Goal: Information Seeking & Learning: Learn about a topic

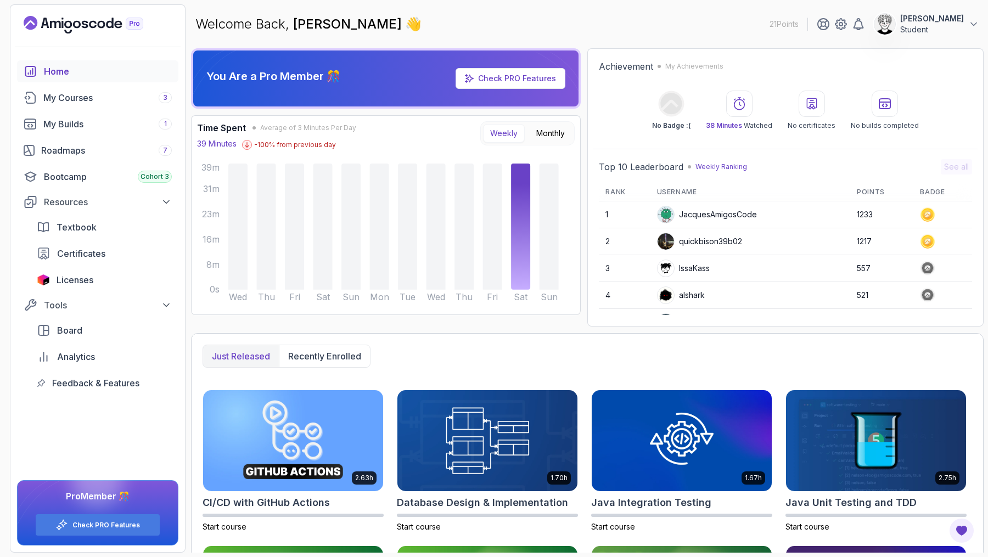
scroll to position [145, 0]
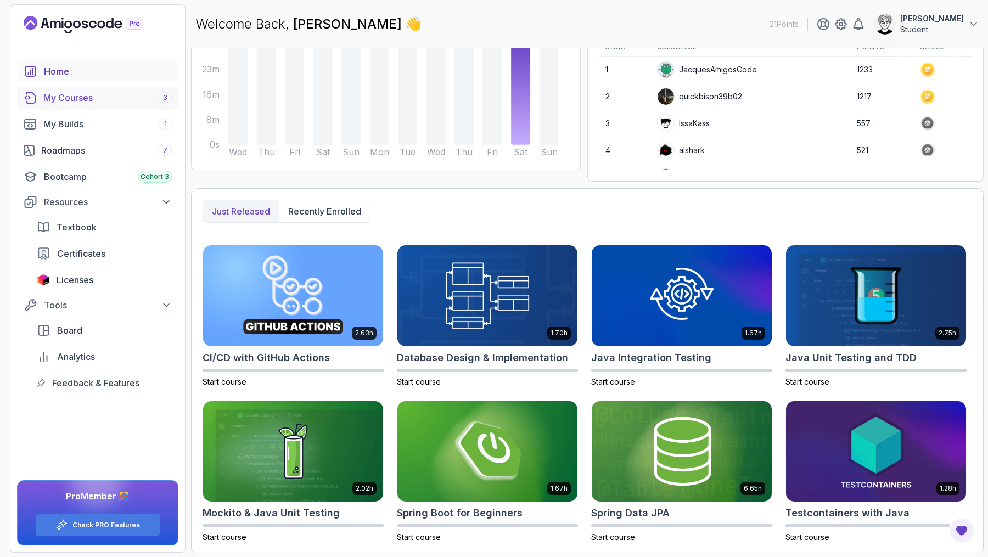
click at [72, 93] on div "My Courses 3" at bounding box center [107, 97] width 128 height 13
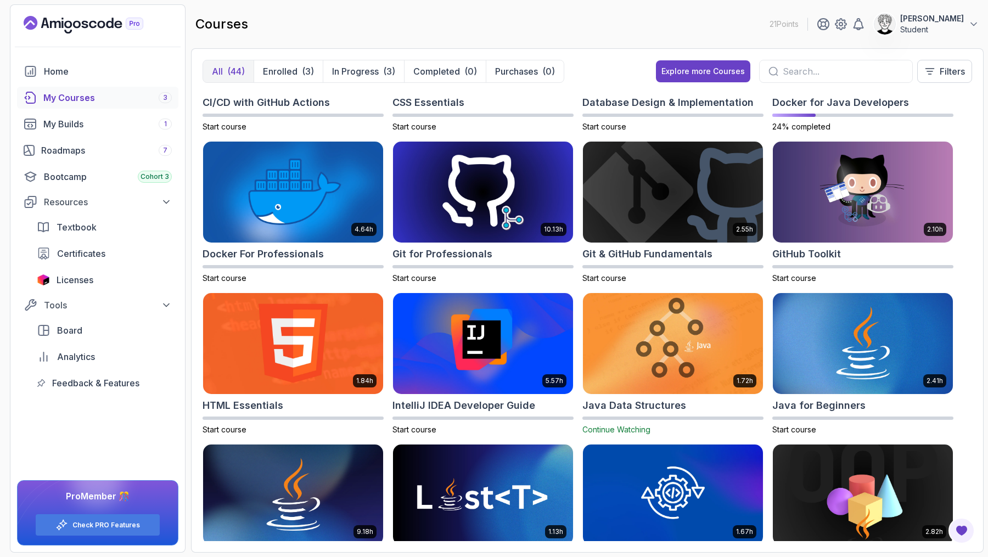
scroll to position [434, 0]
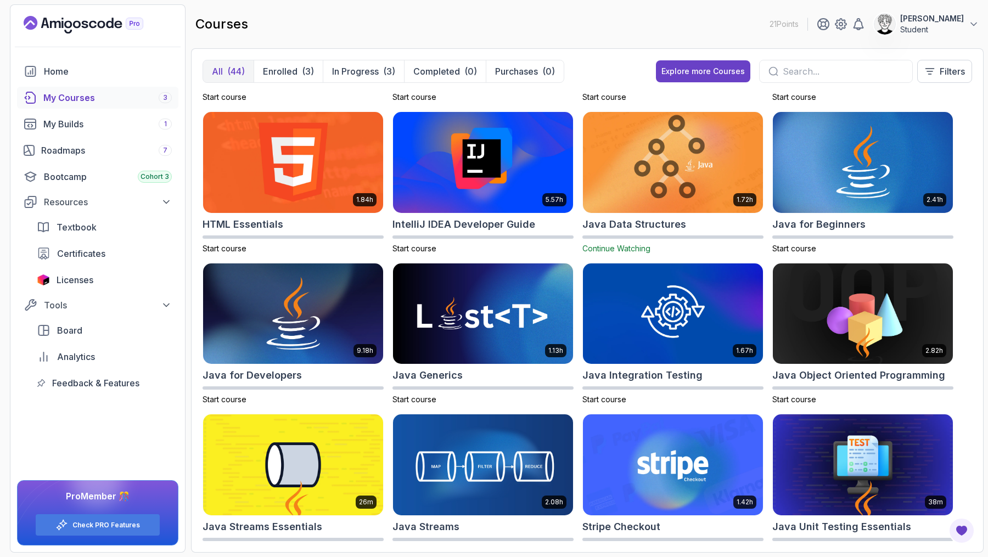
click at [708, 165] on img at bounding box center [673, 162] width 189 height 106
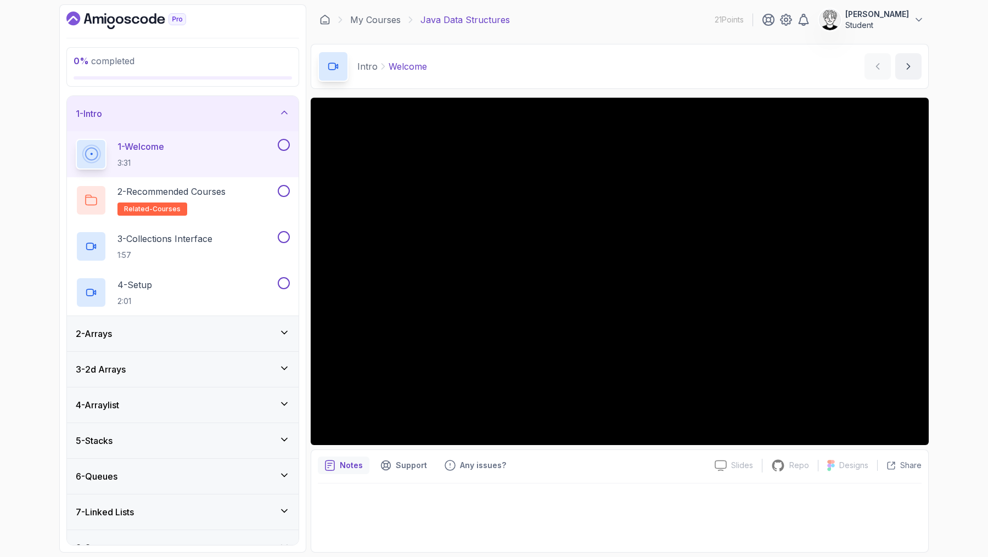
click at [281, 145] on button at bounding box center [284, 145] width 12 height 12
click at [900, 69] on button "next content" at bounding box center [908, 66] width 26 height 26
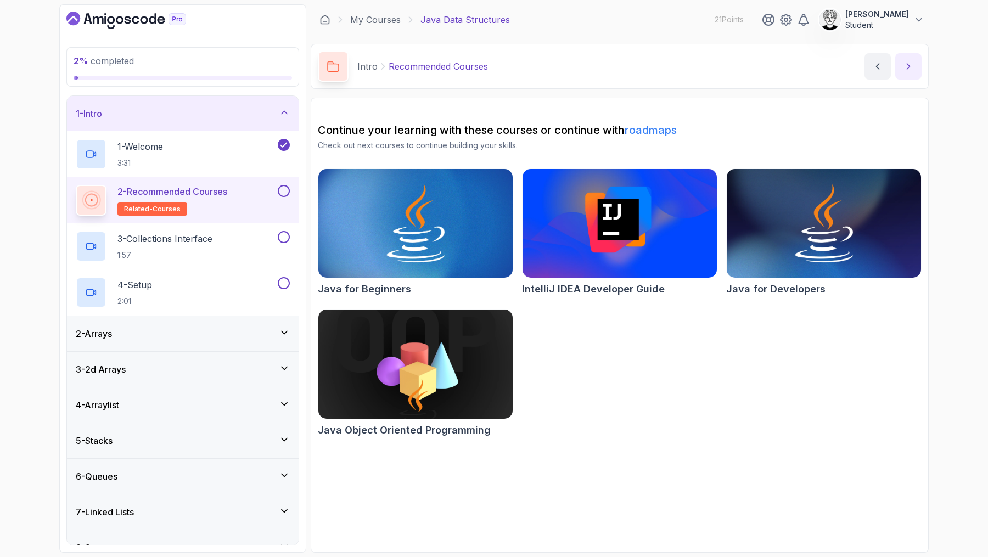
click at [910, 61] on icon "next content" at bounding box center [908, 66] width 11 height 11
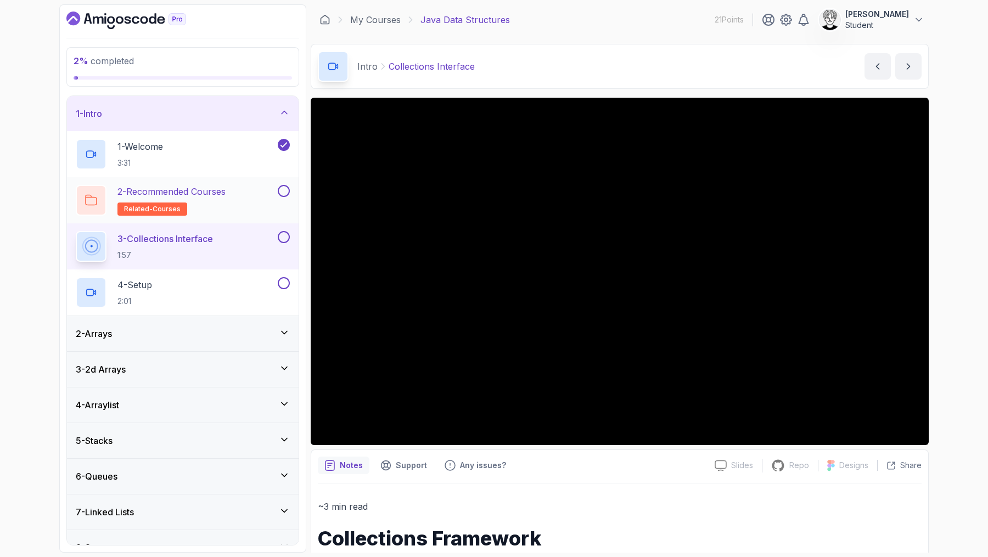
click at [280, 185] on button at bounding box center [284, 191] width 12 height 12
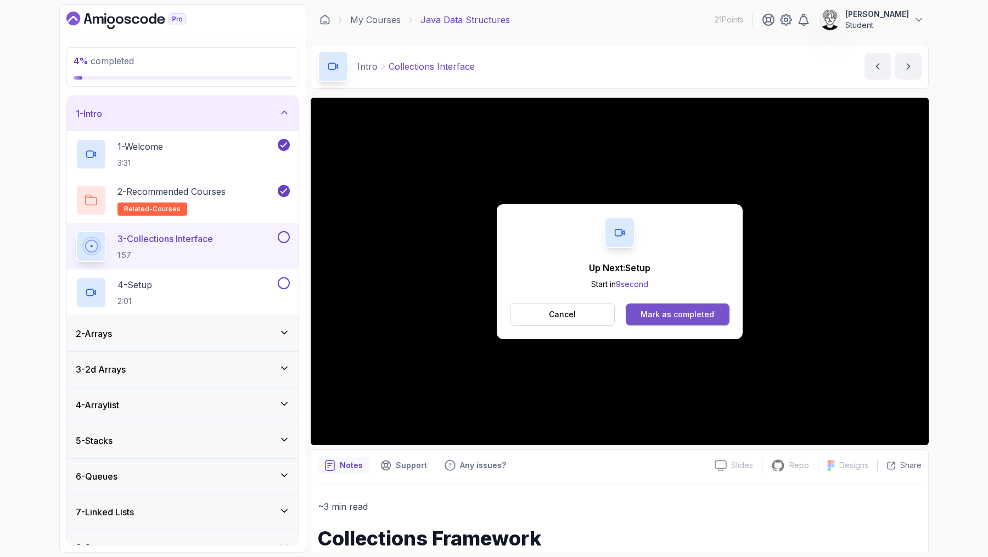
click at [688, 312] on div "Mark as completed" at bounding box center [678, 314] width 74 height 11
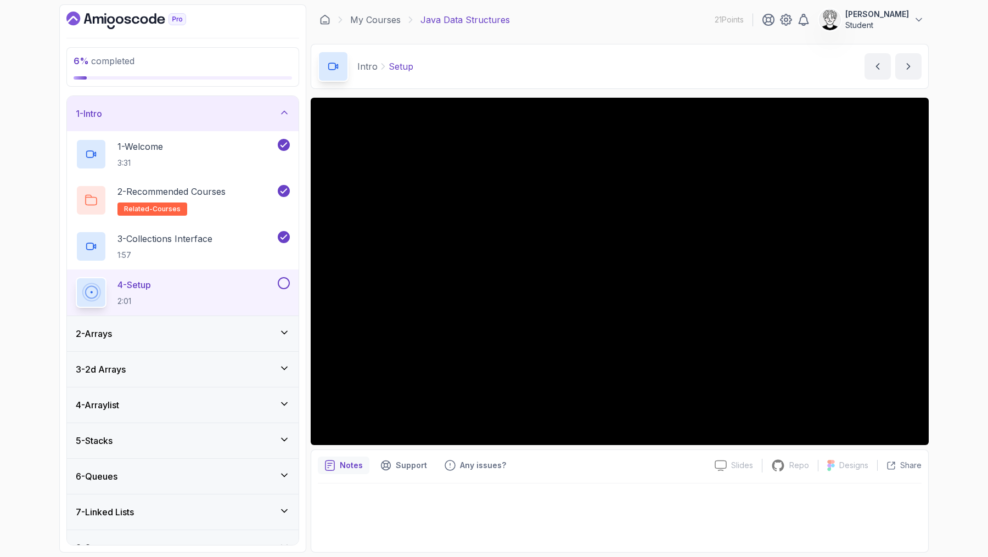
scroll to position [88, 0]
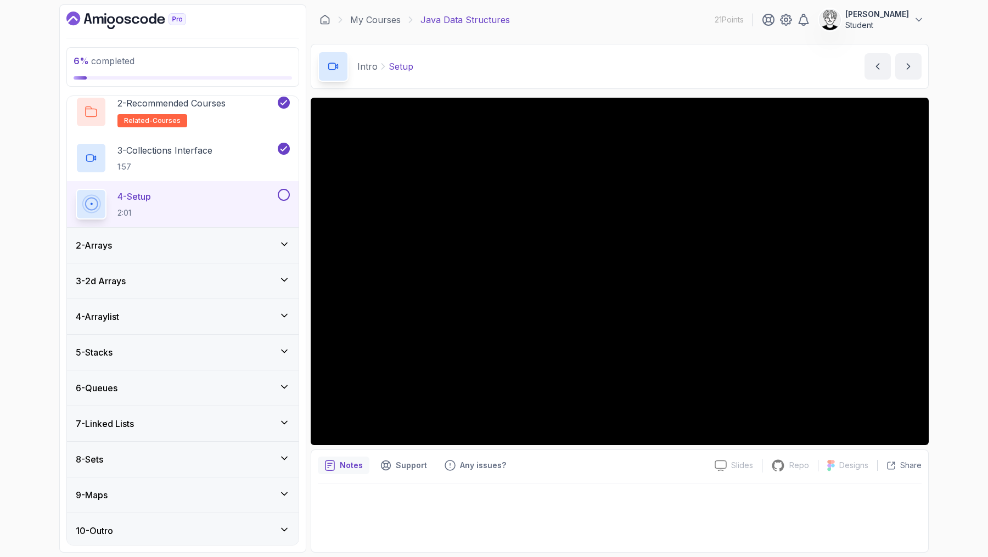
click at [238, 253] on div "2 - Arrays" at bounding box center [183, 245] width 232 height 35
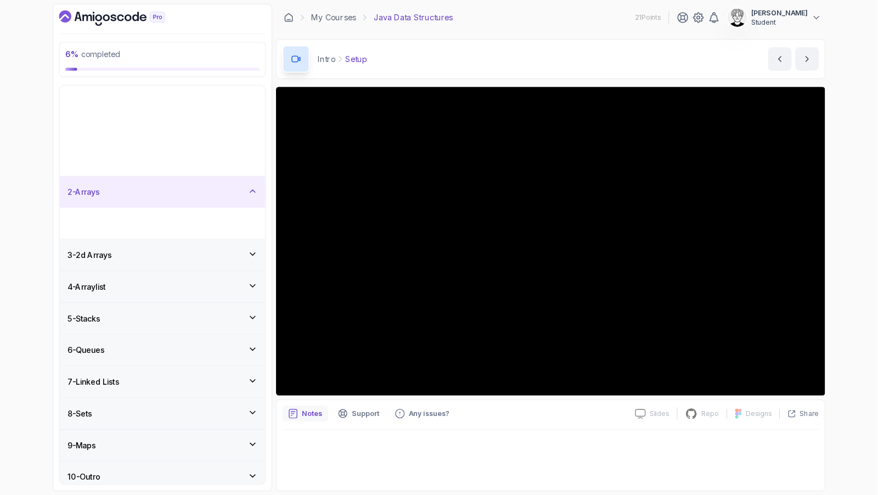
scroll to position [0, 0]
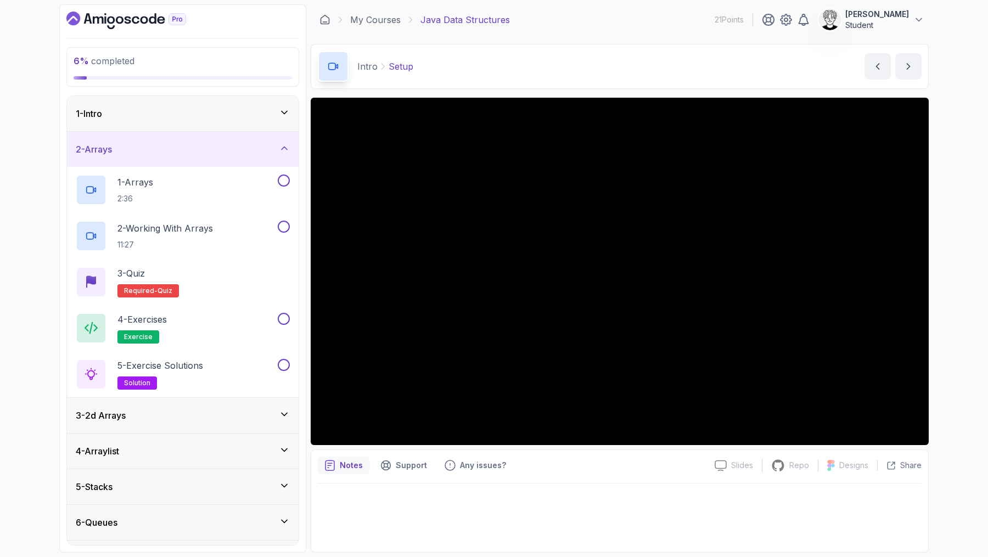
click at [228, 145] on div "2 - Arrays" at bounding box center [183, 149] width 214 height 13
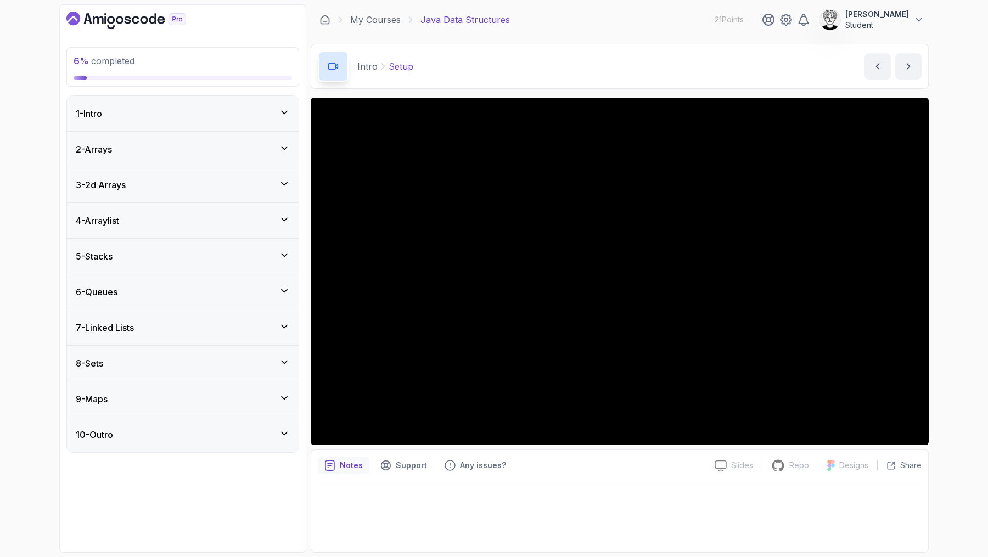
click at [598, 462] on div "Notes Support Any issues?" at bounding box center [512, 466] width 388 height 18
click at [957, 445] on div "6 % completed 1 - Intro 2 - Arrays 3 - 2d Arrays 4 - Arraylist 5 - Stacks 6 - Q…" at bounding box center [494, 278] width 988 height 557
click at [832, 469] on icon at bounding box center [831, 466] width 8 height 12
click at [803, 469] on p "Repo" at bounding box center [799, 465] width 20 height 11
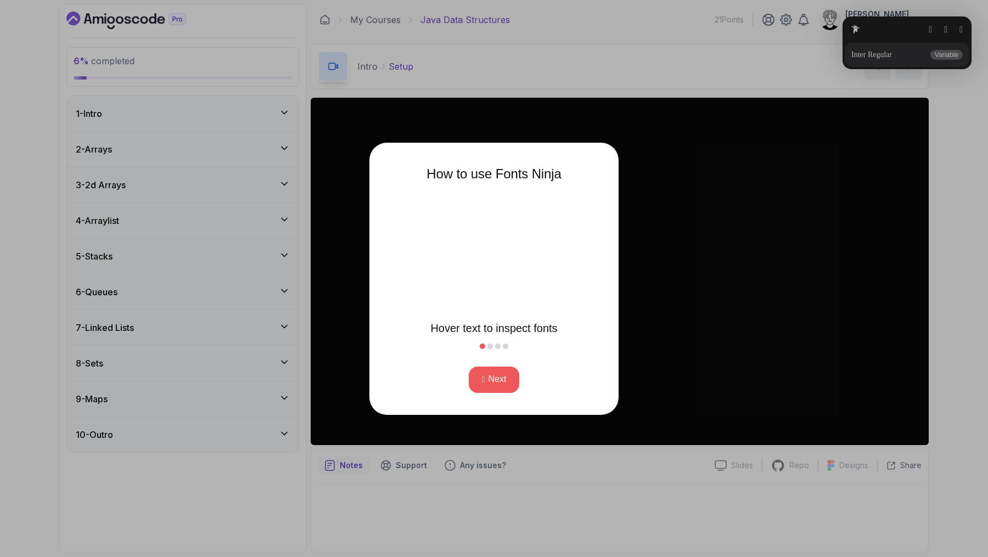
click at [506, 369] on button "Next" at bounding box center [494, 380] width 51 height 26
click at [492, 385] on button "Next" at bounding box center [494, 380] width 51 height 26
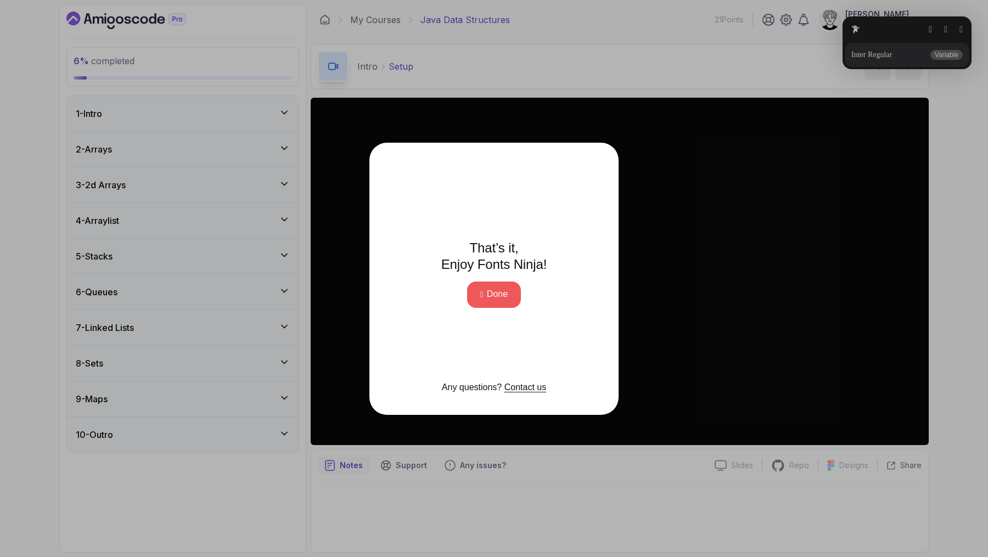
click at [498, 294] on button "Done" at bounding box center [494, 295] width 54 height 26
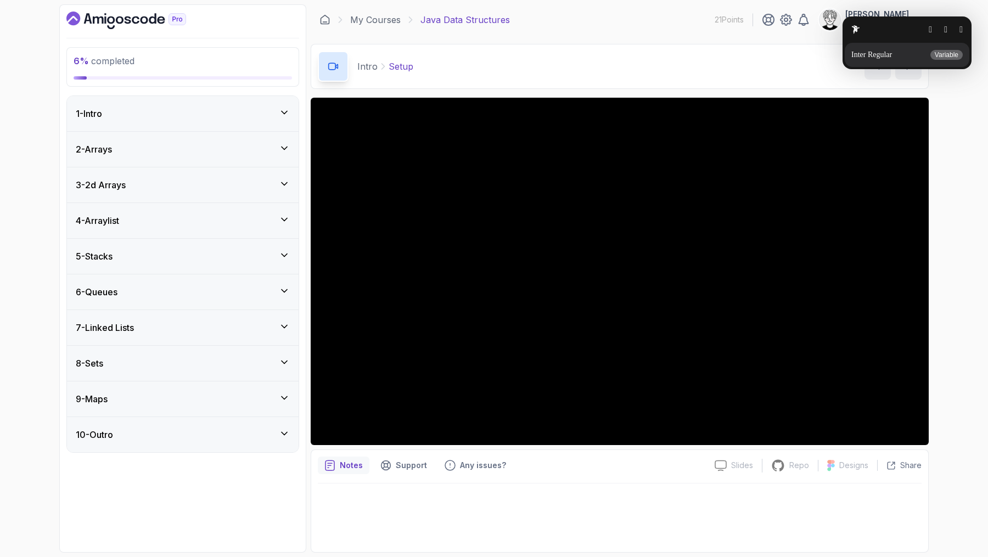
click at [959, 25] on button "button" at bounding box center [960, 29] width 3 height 9
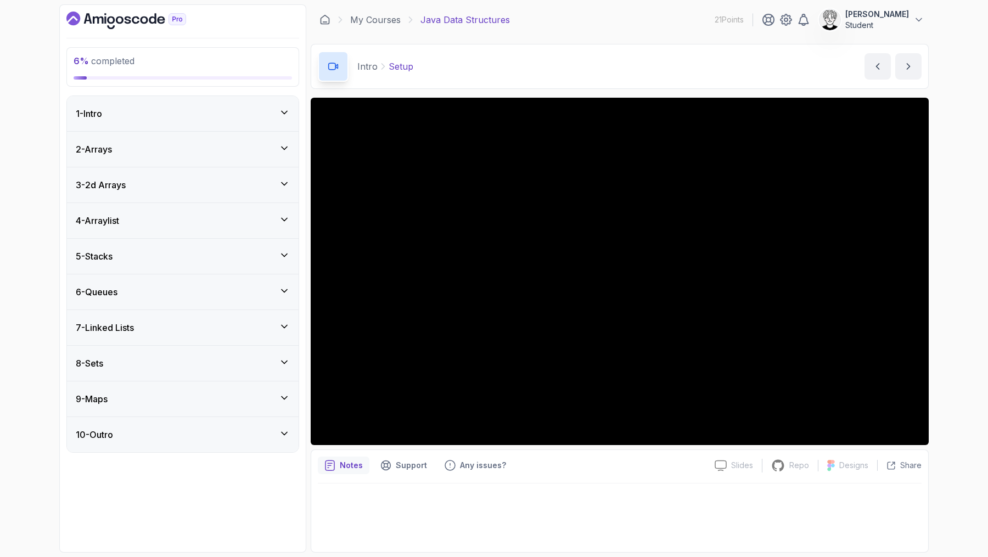
click at [957, 88] on div "6 % completed 1 - Intro 2 - Arrays 3 - 2d Arrays 4 - Arraylist 5 - Stacks 6 - Q…" at bounding box center [494, 278] width 988 height 557
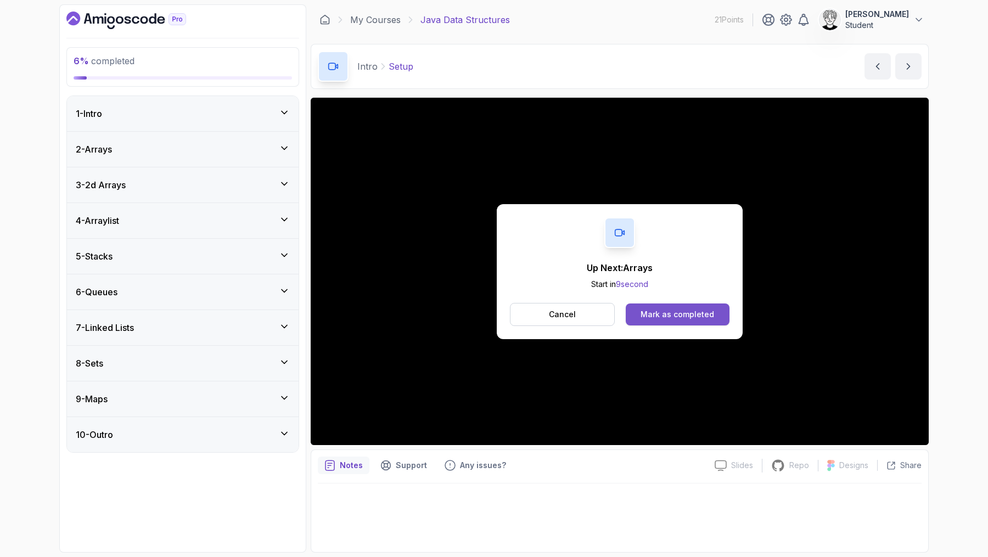
click at [687, 309] on div "Mark as completed" at bounding box center [678, 314] width 74 height 11
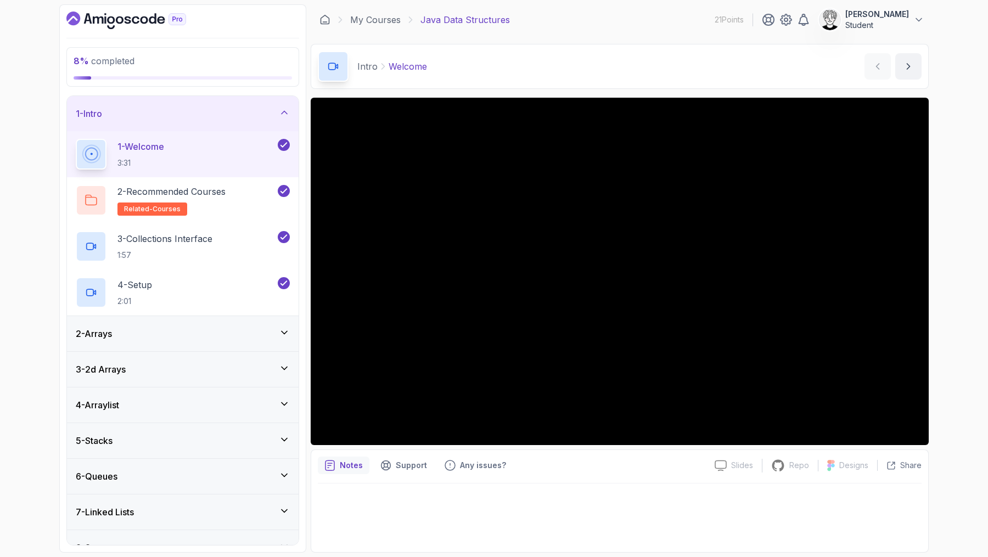
click at [161, 324] on div "2 - Arrays" at bounding box center [183, 333] width 232 height 35
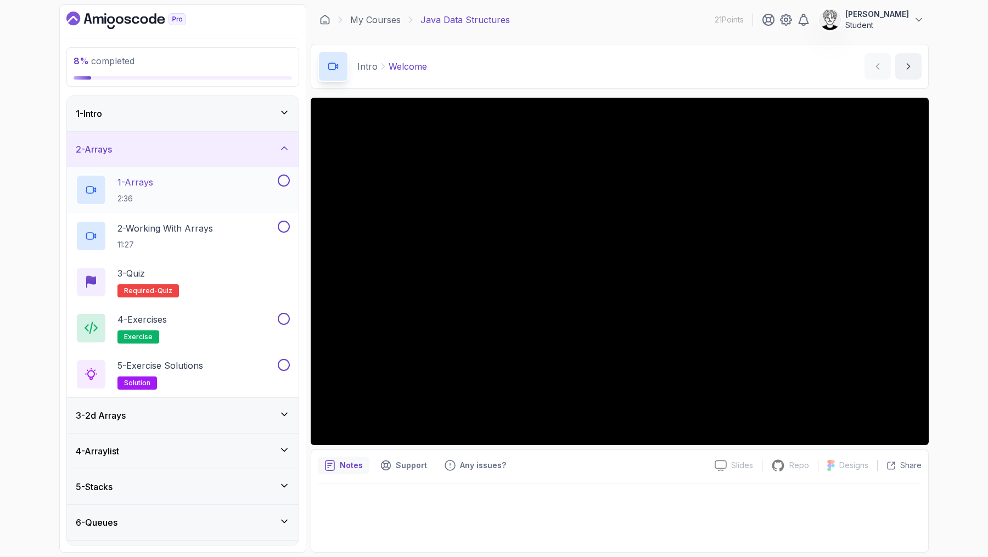
click at [156, 177] on div "1 - Arrays 2:36" at bounding box center [176, 190] width 200 height 31
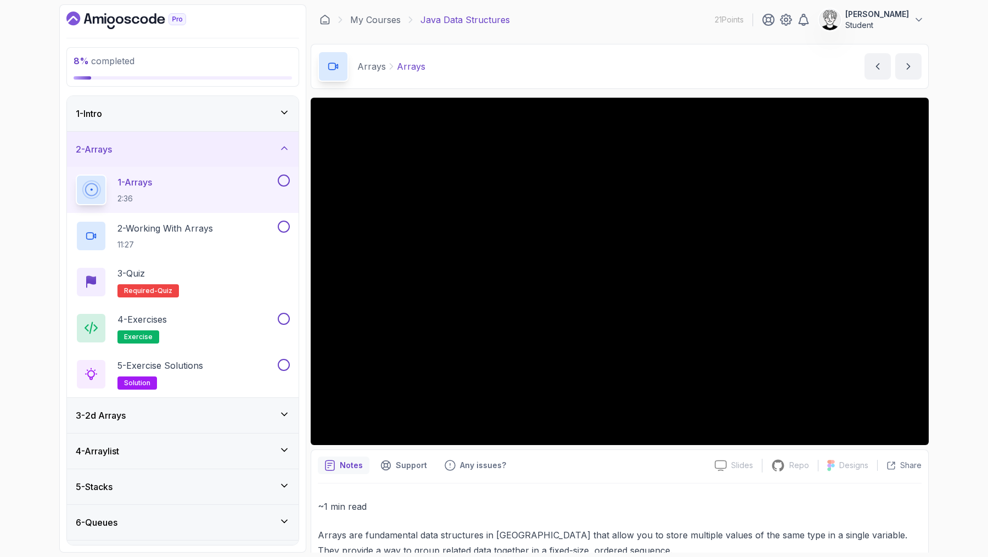
click at [175, 192] on div "1 - Arrays 2:36" at bounding box center [176, 190] width 200 height 31
click at [176, 148] on div "2 - Arrays" at bounding box center [183, 149] width 214 height 13
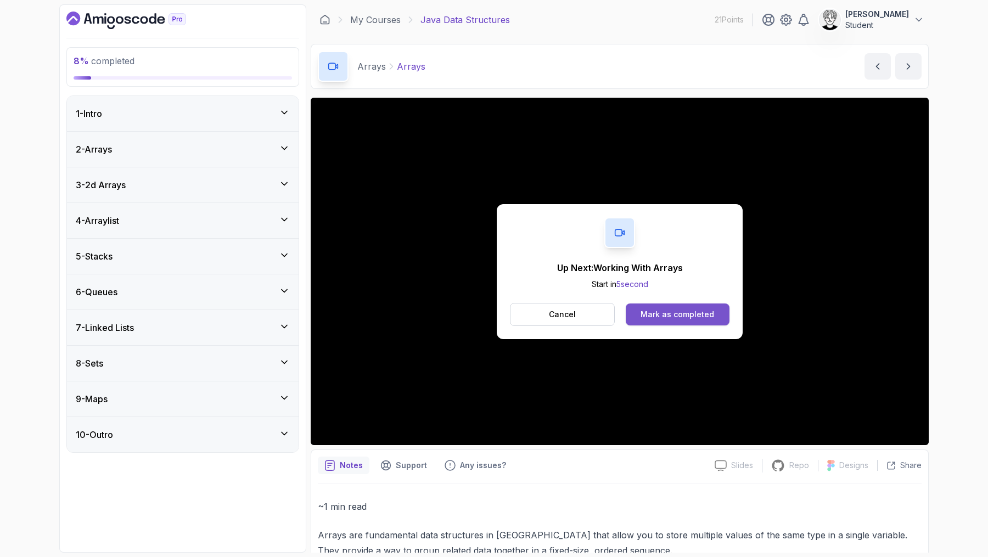
click at [669, 316] on div "Mark as completed" at bounding box center [678, 314] width 74 height 11
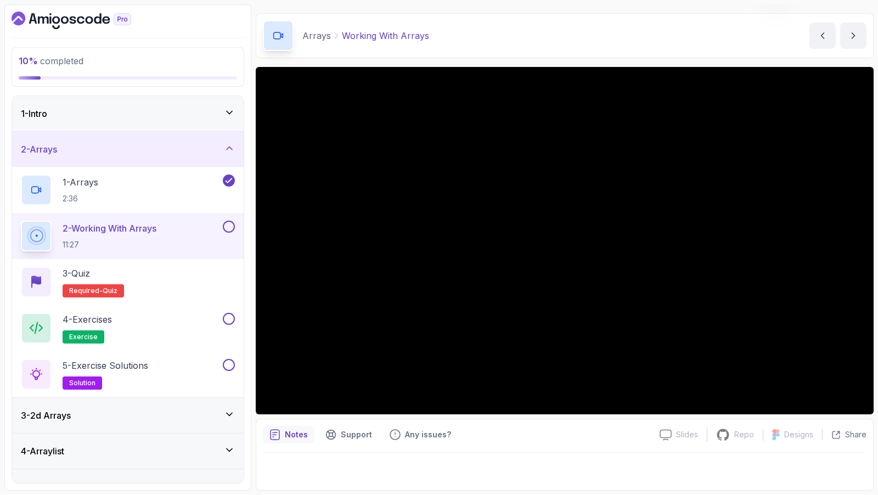
scroll to position [30, 0]
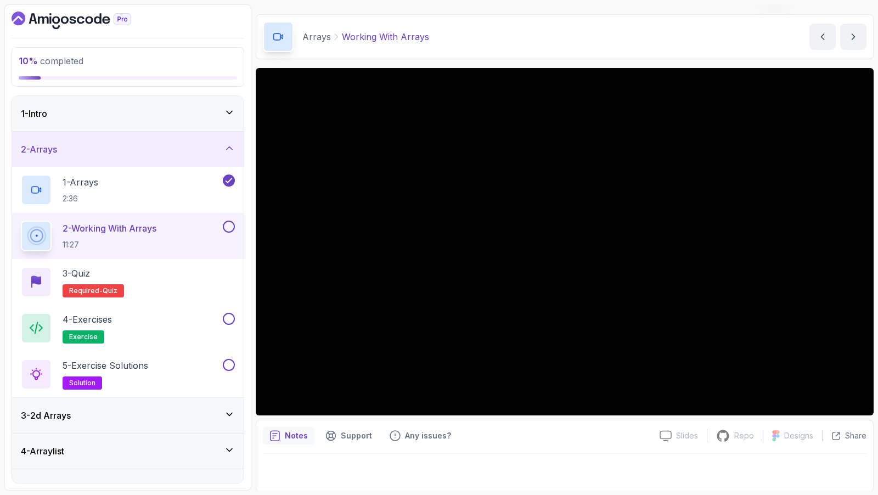
click at [496, 433] on div "Notes Support Any issues?" at bounding box center [457, 436] width 388 height 18
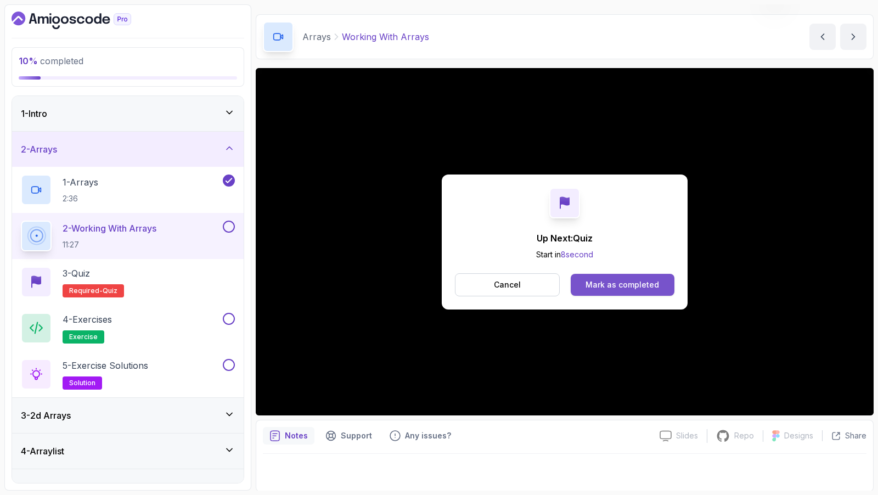
click at [614, 276] on button "Mark as completed" at bounding box center [623, 285] width 104 height 22
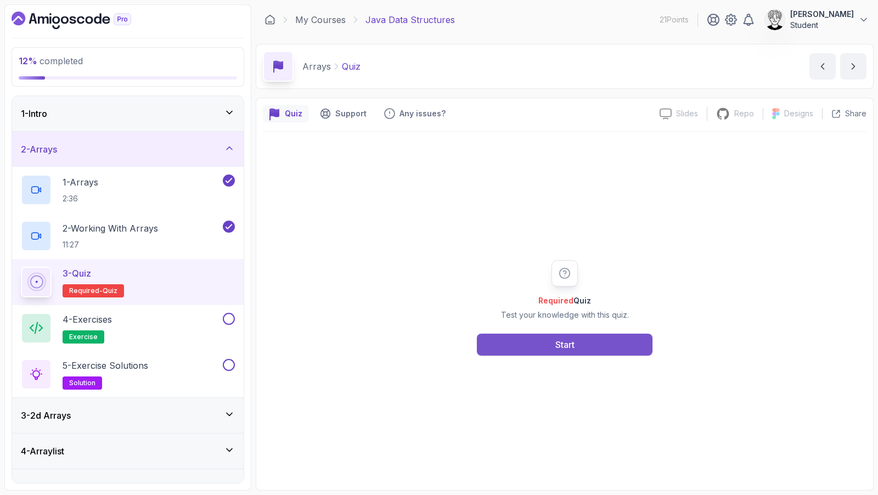
click at [563, 344] on div "Start" at bounding box center [564, 344] width 19 height 13
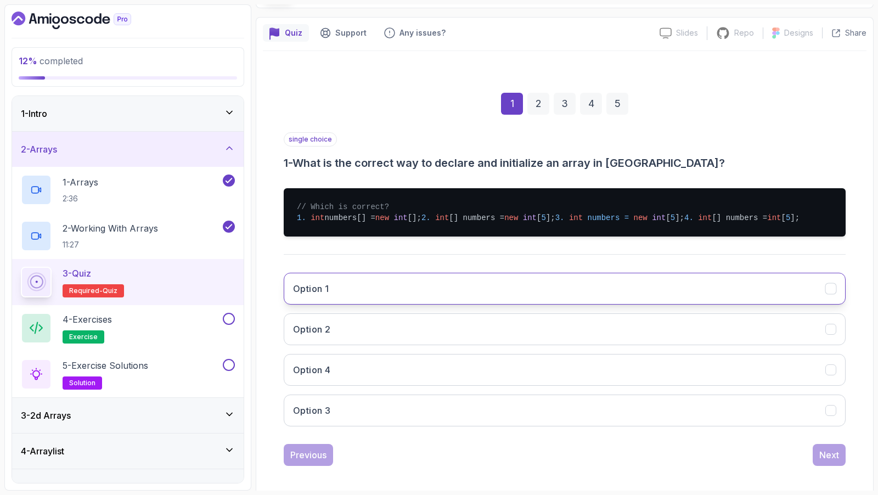
scroll to position [116, 0]
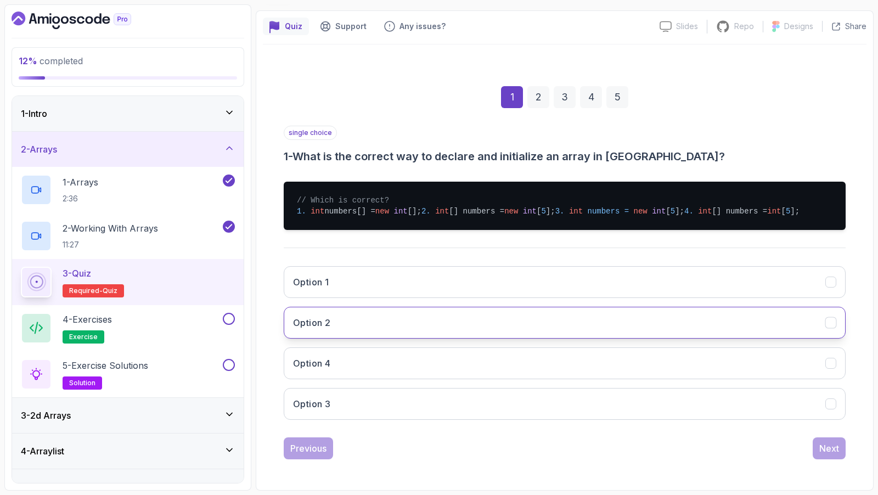
click at [318, 325] on h3 "Option 2" at bounding box center [311, 322] width 37 height 13
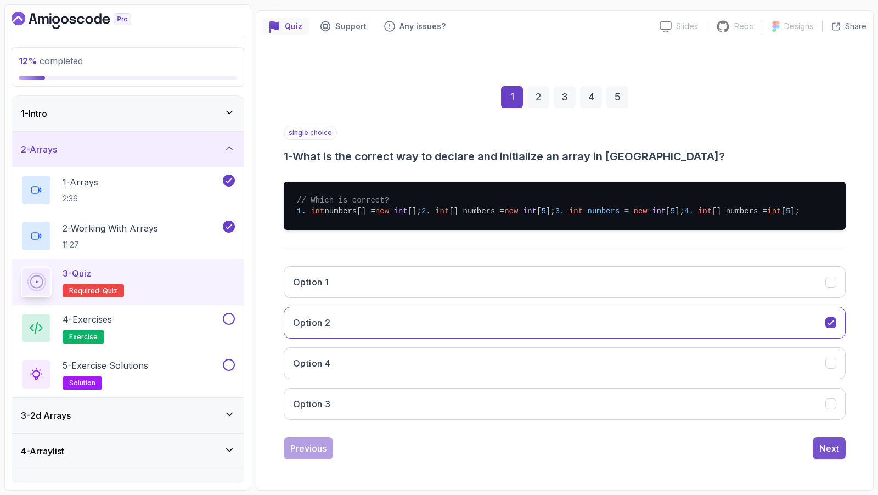
click at [833, 451] on div "Next" at bounding box center [829, 448] width 20 height 13
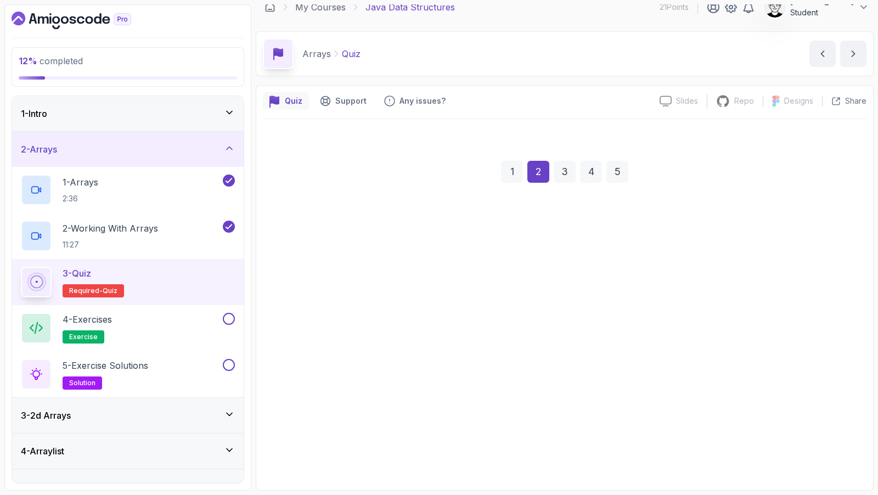
scroll to position [9, 0]
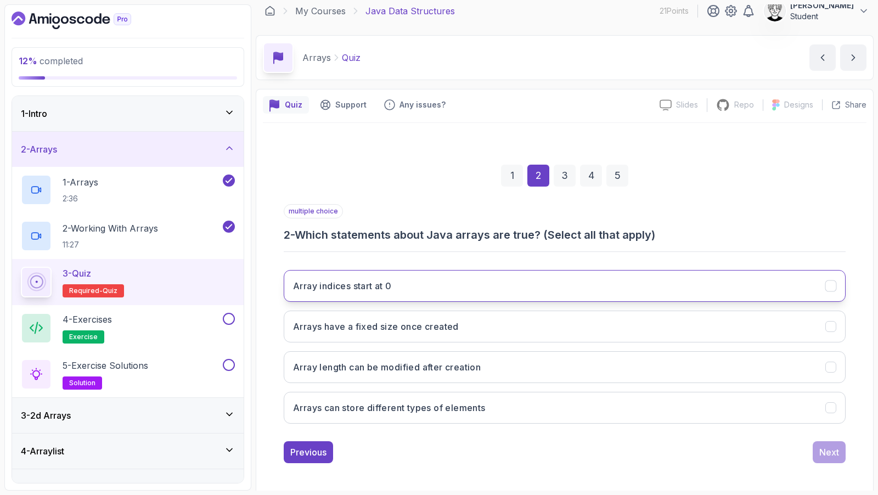
click at [424, 283] on button "Array indices start at 0" at bounding box center [565, 286] width 562 height 32
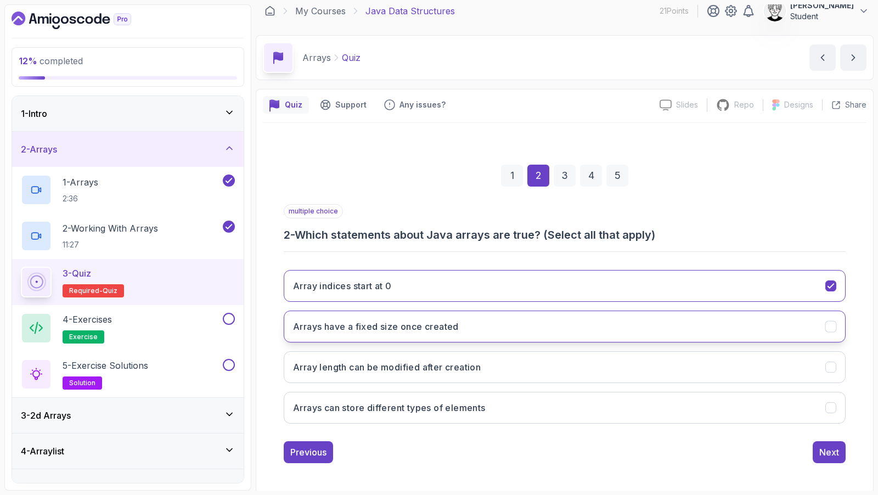
click at [452, 320] on h3 "Arrays have a fixed size once created" at bounding box center [376, 326] width 166 height 13
click at [844, 445] on button "Next" at bounding box center [829, 452] width 33 height 22
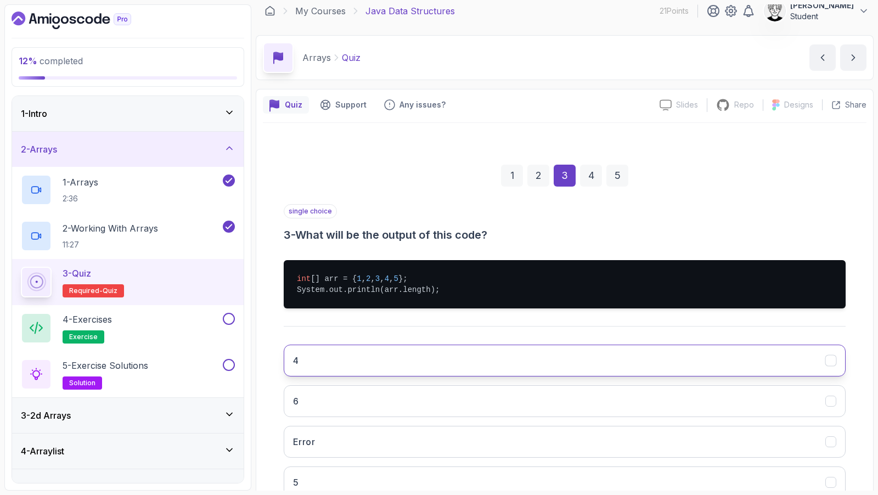
click at [350, 368] on button "4" at bounding box center [565, 361] width 562 height 32
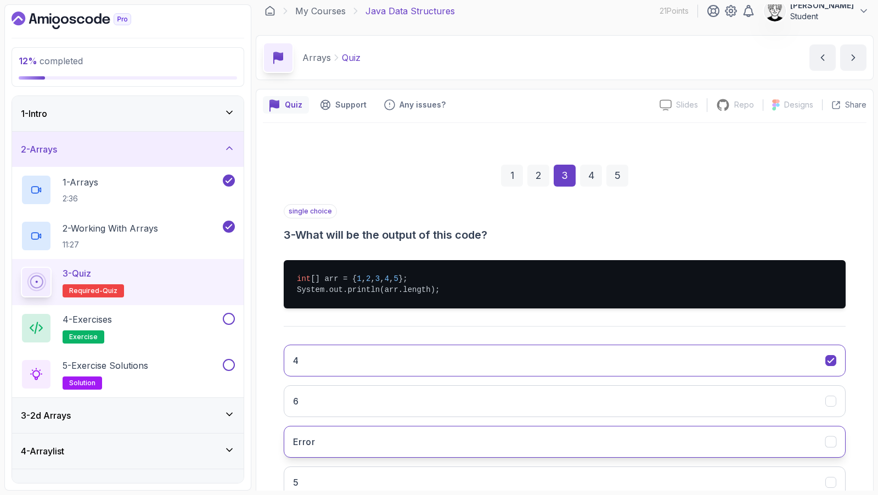
scroll to position [83, 0]
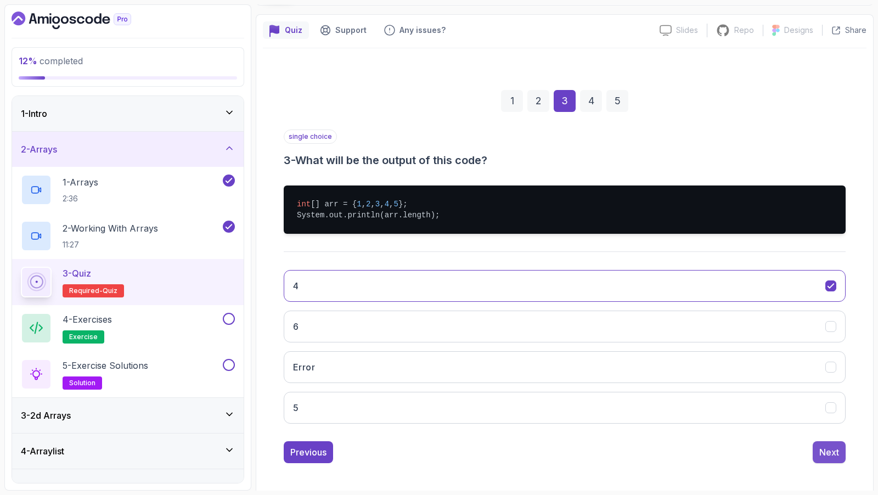
drag, startPoint x: 848, startPoint y: 454, endPoint x: 842, endPoint y: 452, distance: 6.3
click at [847, 454] on div "1 2 3 4 5 single choice 3 - What will be the output of this code? int [] arr = …" at bounding box center [565, 268] width 604 height 408
click at [841, 452] on button "Next" at bounding box center [829, 452] width 33 height 22
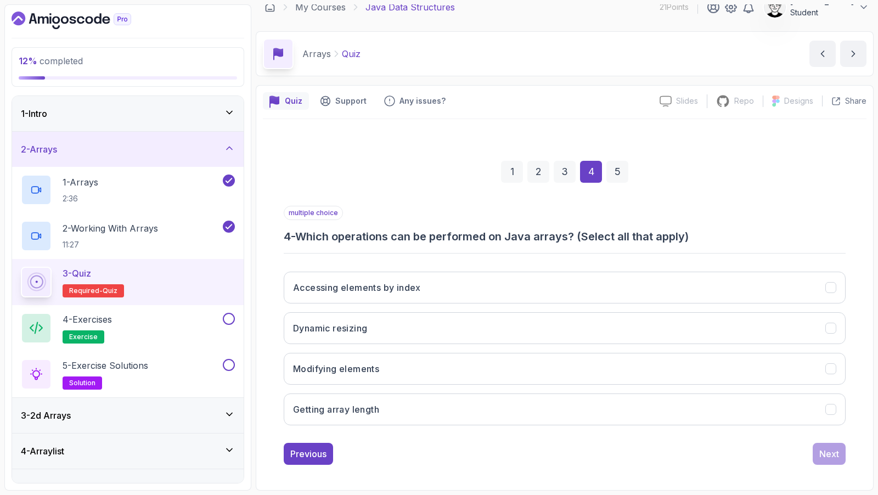
scroll to position [9, 0]
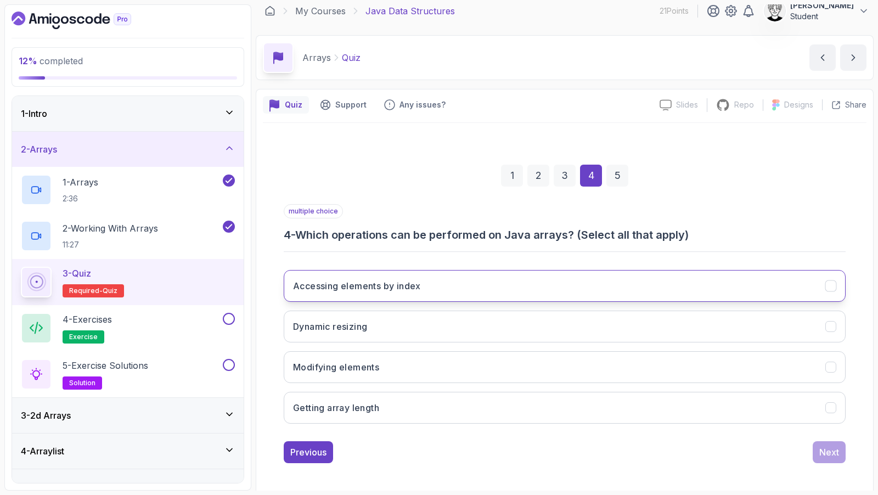
click at [425, 284] on button "Accessing elements by index" at bounding box center [565, 286] width 562 height 32
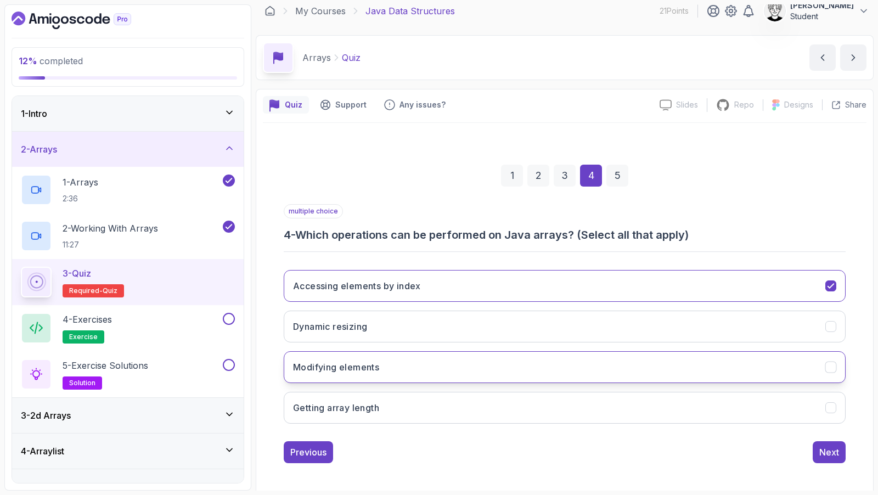
click at [402, 365] on button "Modifying elements" at bounding box center [565, 367] width 562 height 32
click at [397, 361] on button "Modifying elements" at bounding box center [565, 367] width 562 height 32
click at [394, 363] on button "Modifying elements" at bounding box center [565, 367] width 562 height 32
drag, startPoint x: 397, startPoint y: 398, endPoint x: 558, endPoint y: 430, distance: 163.9
click at [397, 398] on button "Getting array length" at bounding box center [565, 408] width 562 height 32
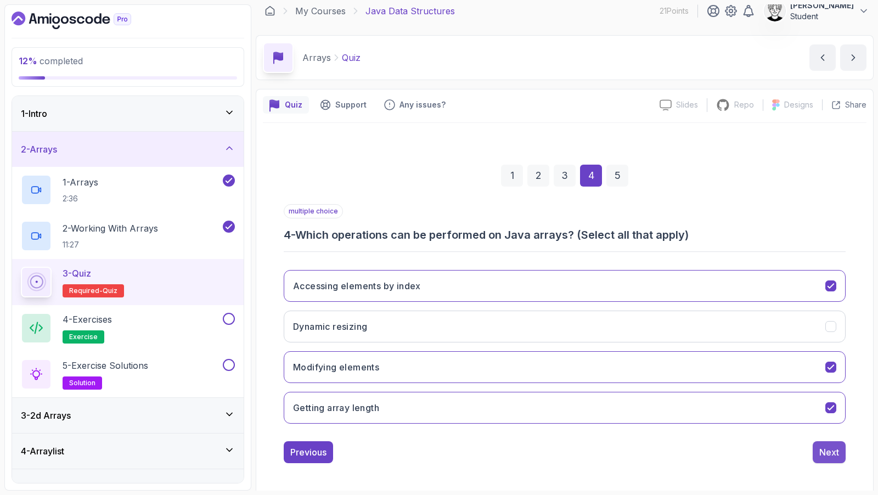
click at [835, 441] on button "Next" at bounding box center [829, 452] width 33 height 22
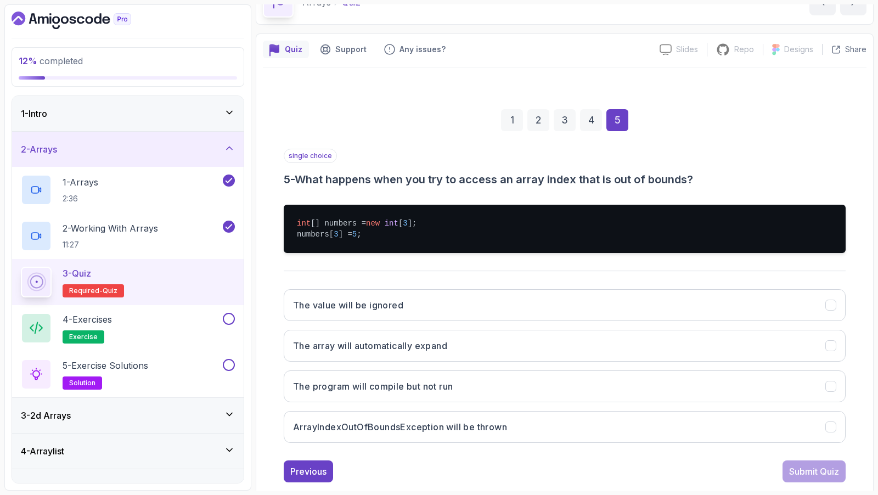
scroll to position [83, 0]
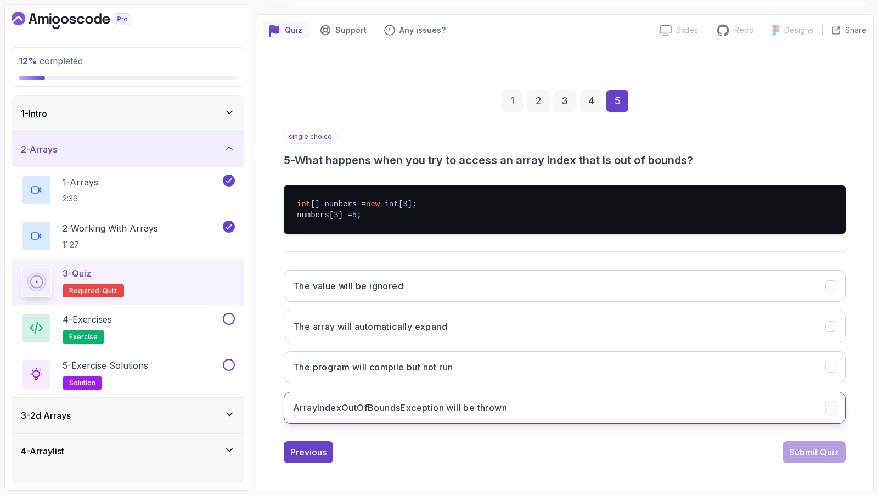
click at [503, 405] on h3 "ArrayIndexOutOfBoundsException will be thrown" at bounding box center [400, 407] width 214 height 13
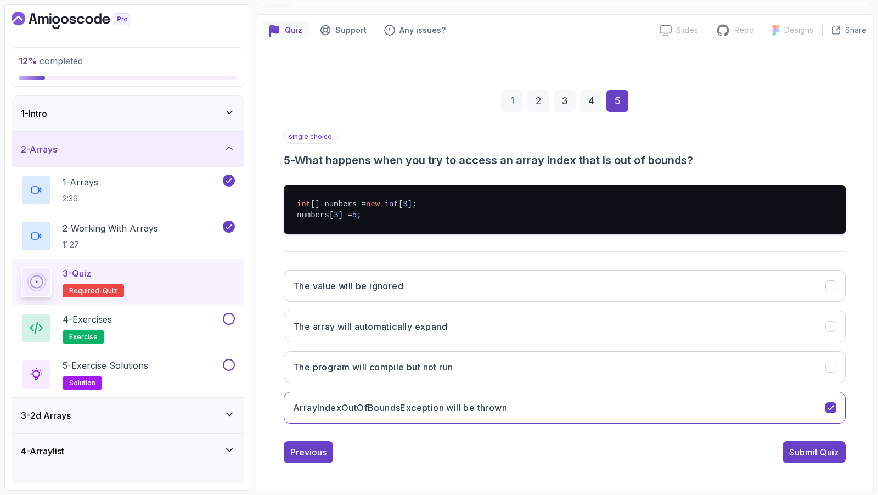
click at [818, 441] on button "Submit Quiz" at bounding box center [814, 452] width 63 height 22
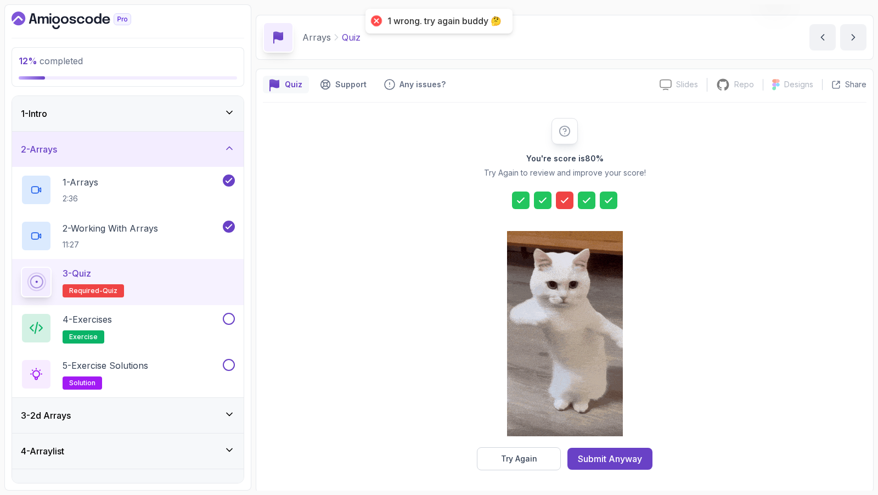
scroll to position [29, 0]
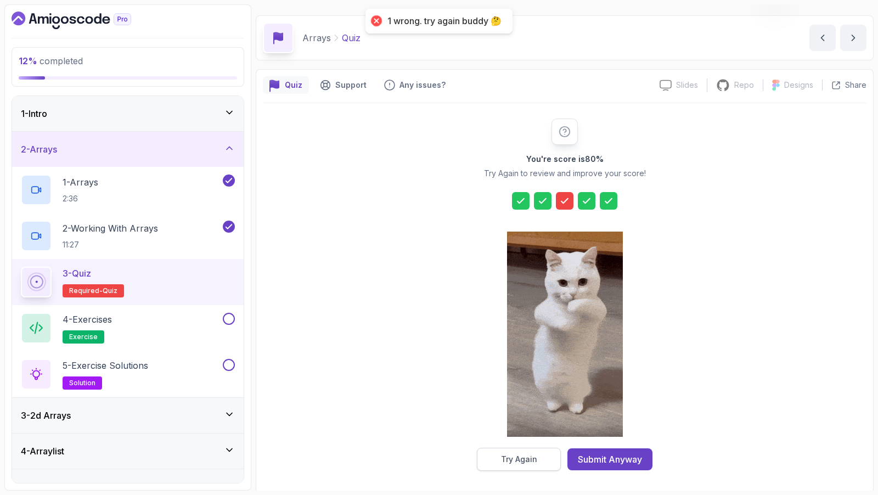
click at [523, 457] on div "Try Again" at bounding box center [519, 459] width 36 height 11
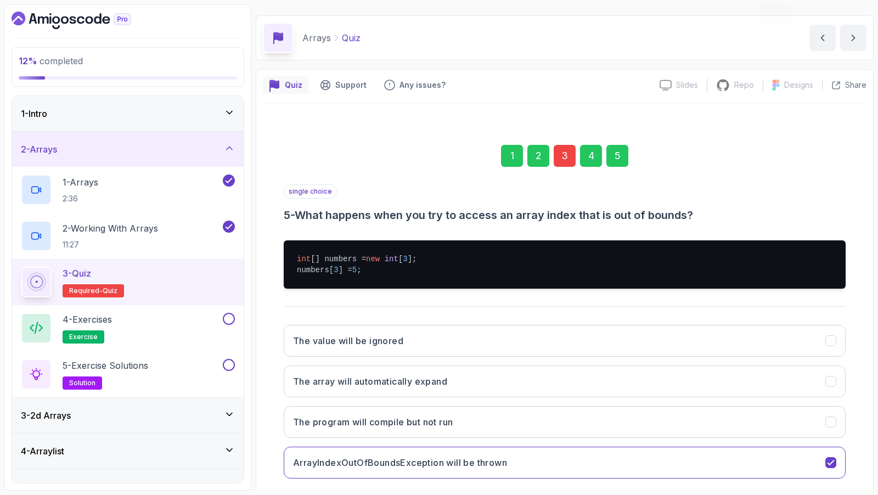
click at [562, 158] on div "3" at bounding box center [565, 156] width 22 height 22
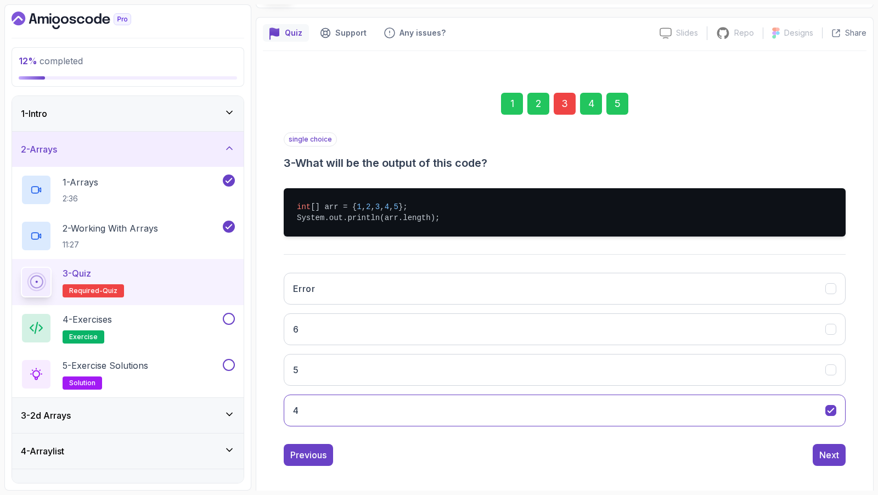
scroll to position [83, 0]
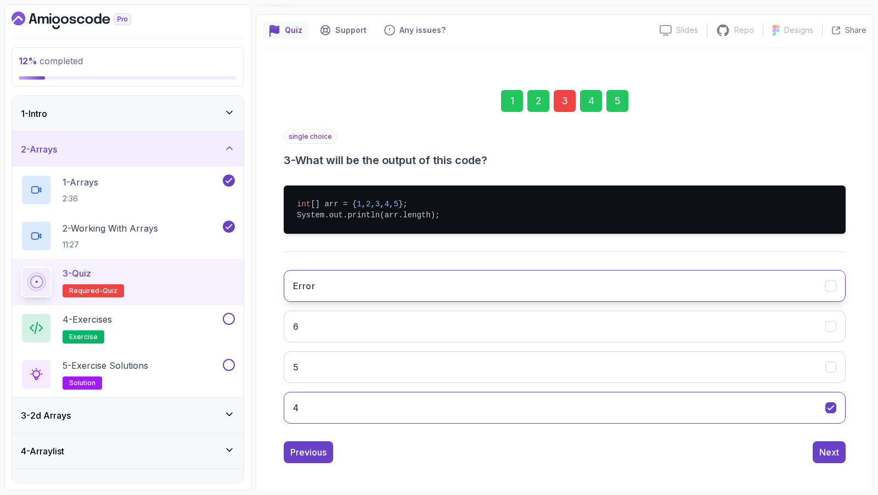
click at [420, 271] on button "Error" at bounding box center [565, 286] width 562 height 32
click at [834, 446] on div "Next" at bounding box center [829, 452] width 20 height 13
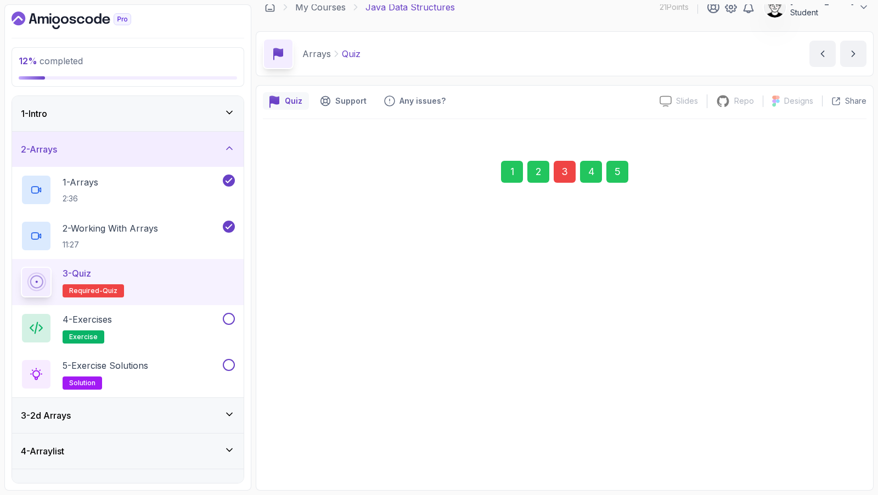
scroll to position [9, 0]
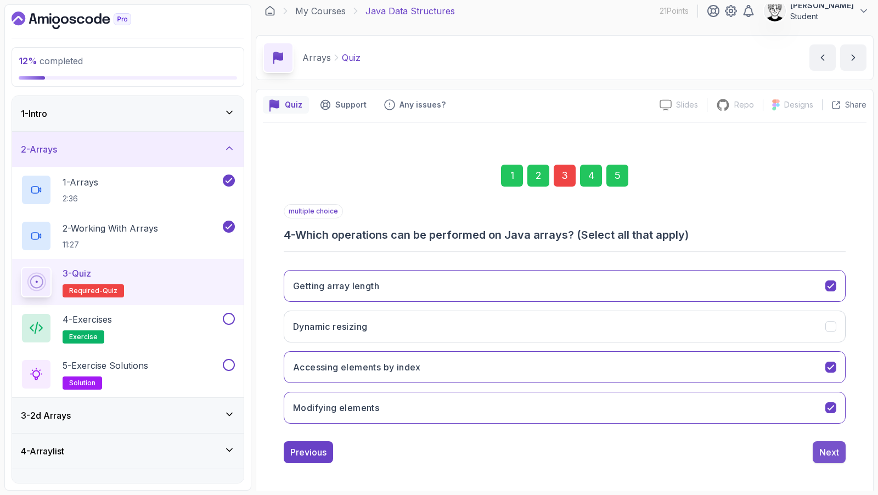
click at [836, 457] on button "Next" at bounding box center [829, 452] width 33 height 22
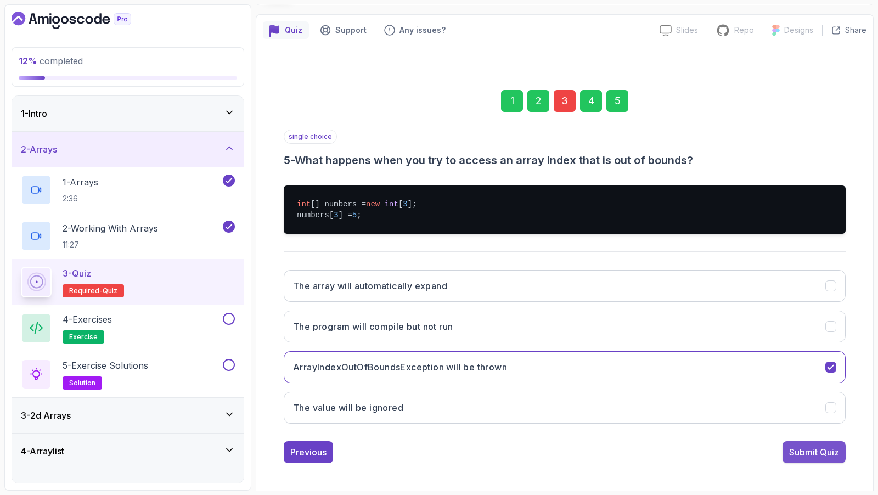
click at [826, 447] on div "Submit Quiz" at bounding box center [814, 452] width 50 height 13
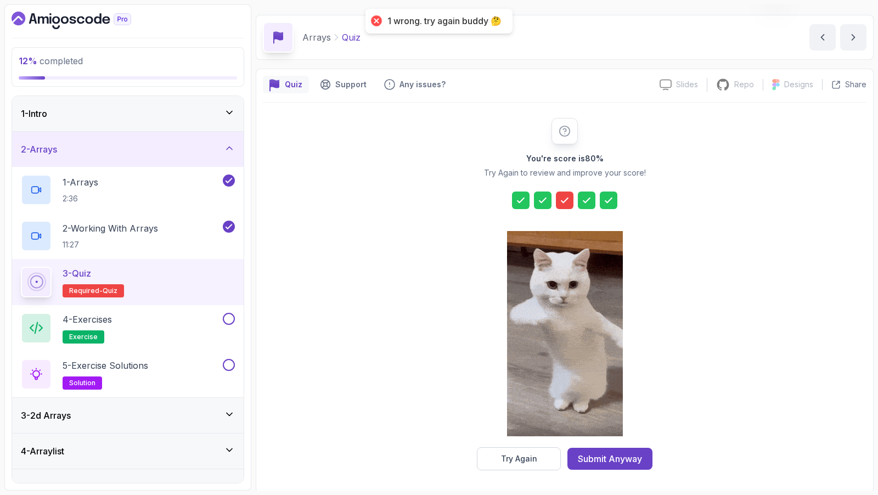
click at [565, 195] on icon at bounding box center [564, 200] width 11 height 11
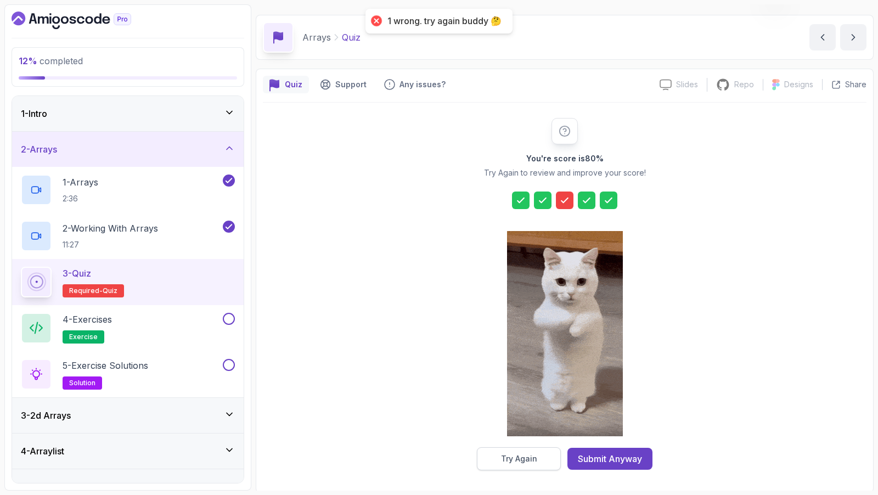
click at [510, 453] on div "Try Again" at bounding box center [519, 458] width 36 height 11
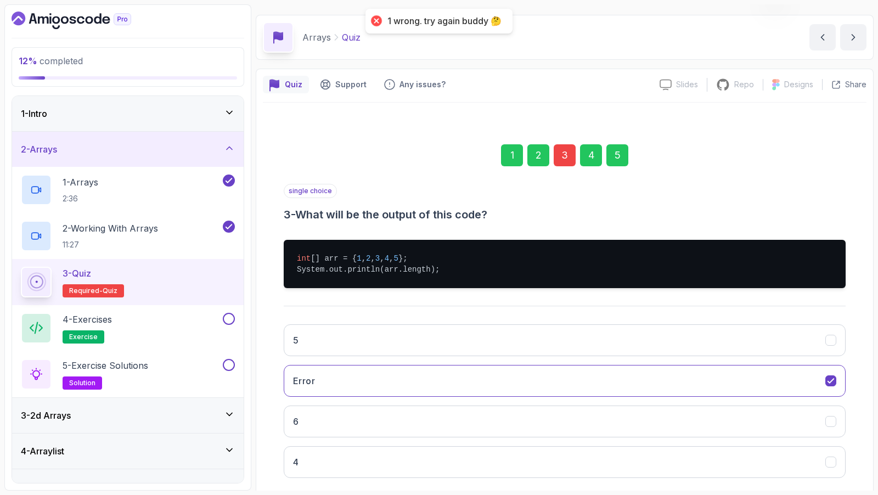
click at [565, 159] on div "3" at bounding box center [565, 155] width 22 height 22
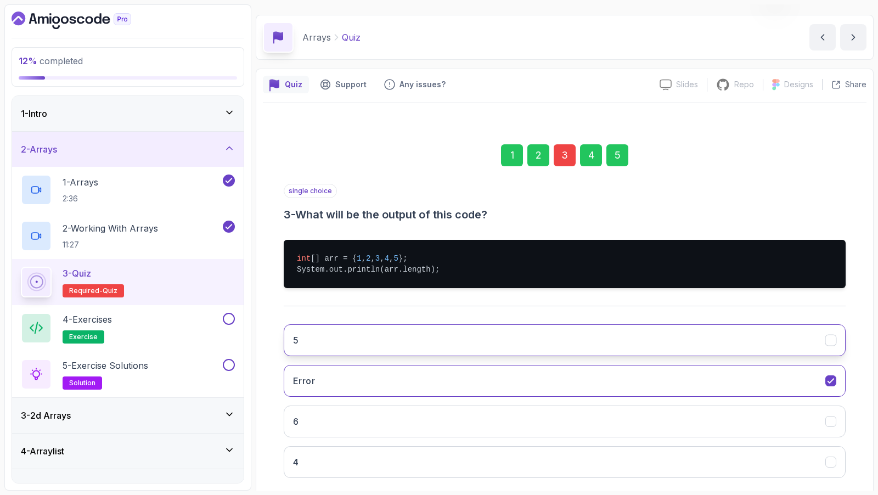
click at [420, 330] on button "5" at bounding box center [565, 340] width 562 height 32
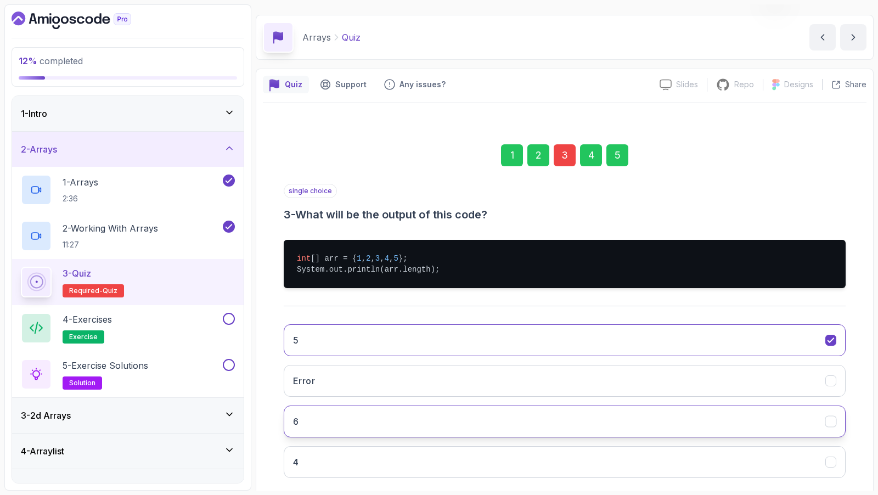
scroll to position [83, 0]
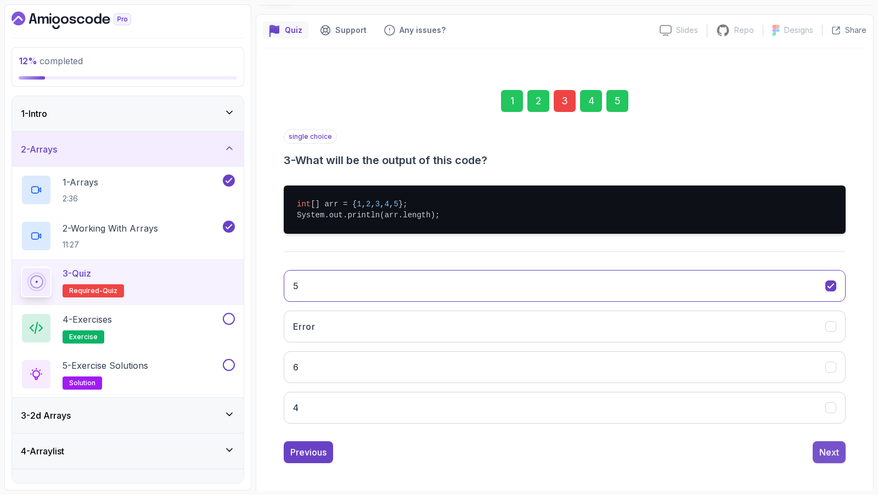
click at [829, 451] on div "Next" at bounding box center [829, 452] width 20 height 13
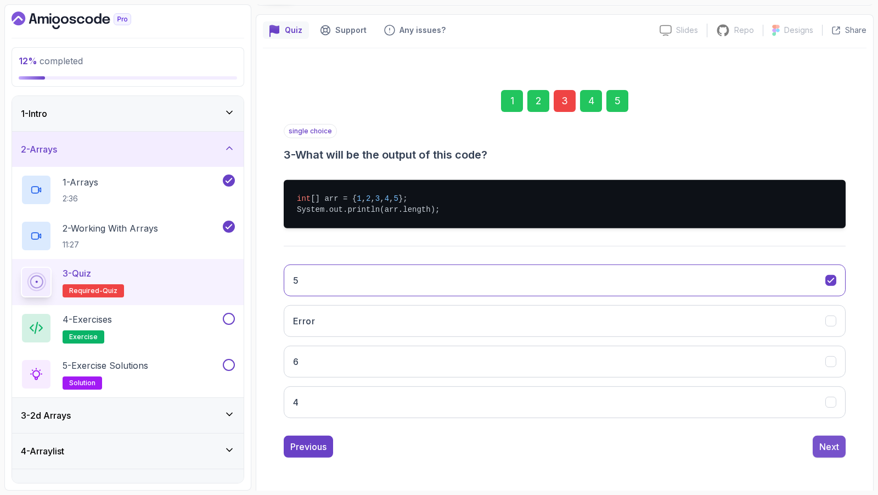
scroll to position [9, 0]
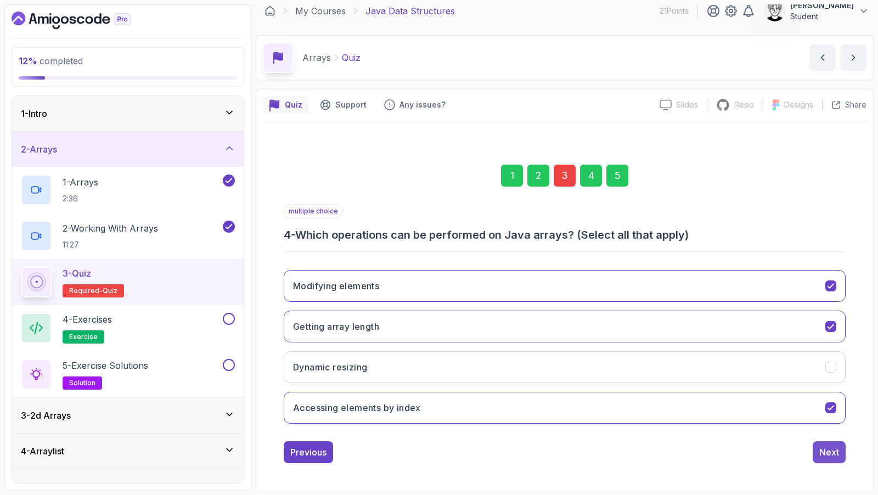
click at [827, 453] on div "Next" at bounding box center [829, 452] width 20 height 13
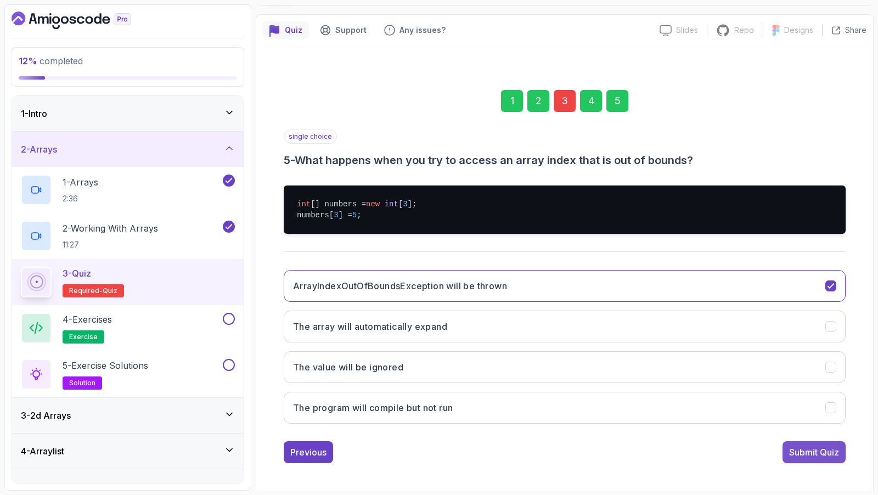
click at [816, 446] on div "Submit Quiz" at bounding box center [814, 452] width 50 height 13
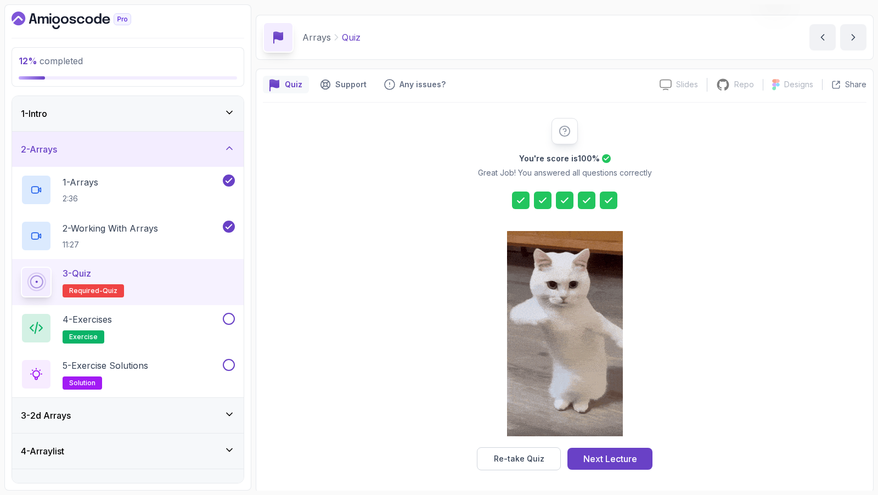
scroll to position [29, 0]
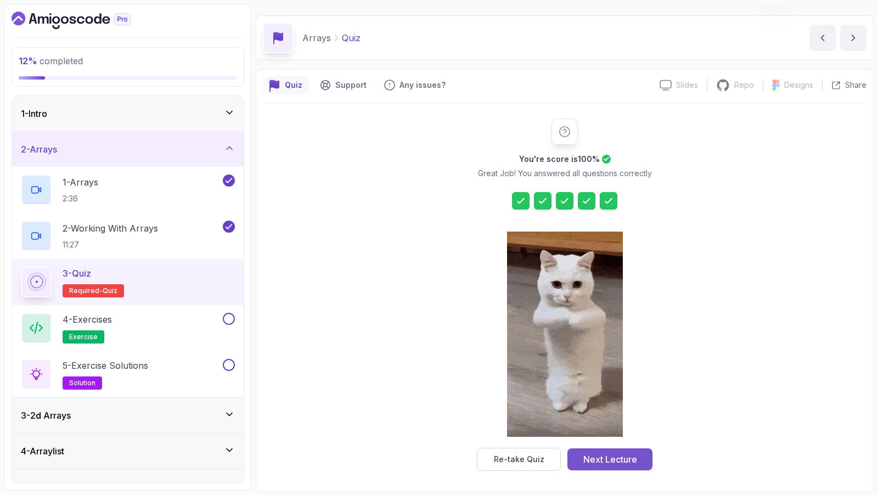
click at [607, 462] on div "Next Lecture" at bounding box center [610, 459] width 54 height 13
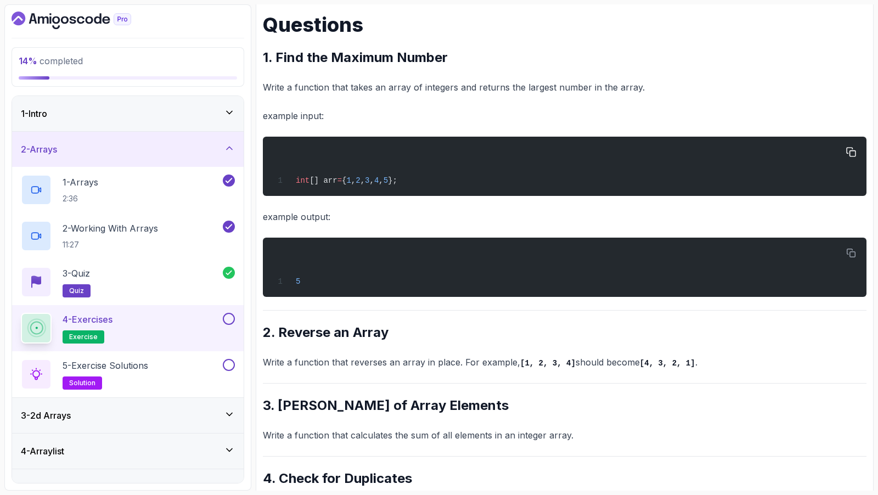
scroll to position [155, 0]
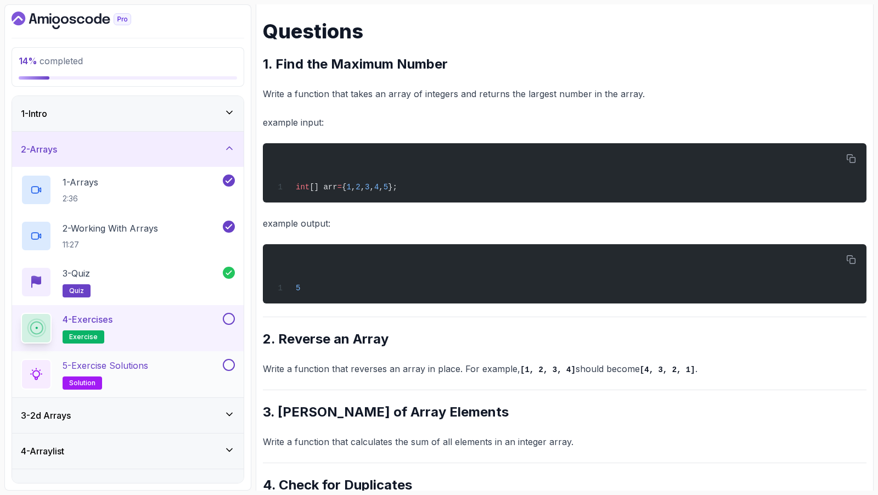
click at [117, 370] on h2 "5 - Exercise Solutions solution" at bounding box center [106, 374] width 86 height 31
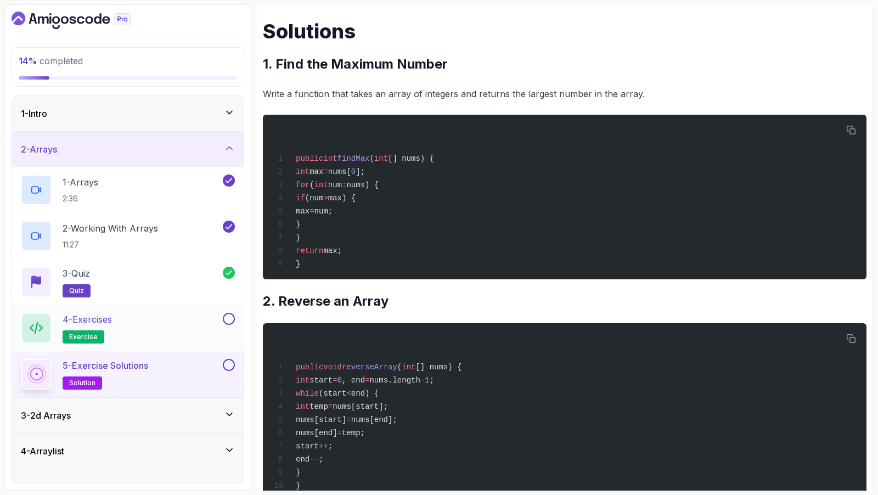
click at [183, 320] on div "4 - Exercises exercise" at bounding box center [121, 328] width 200 height 31
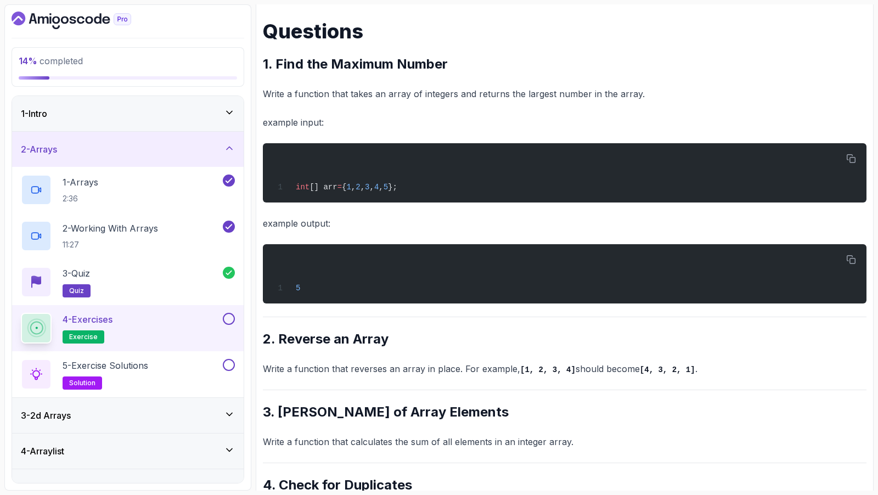
drag, startPoint x: 231, startPoint y: 316, endPoint x: 224, endPoint y: 329, distance: 14.2
click at [231, 316] on button at bounding box center [229, 319] width 12 height 12
click at [187, 365] on div "5 - Exercise Solutions solution" at bounding box center [121, 374] width 200 height 31
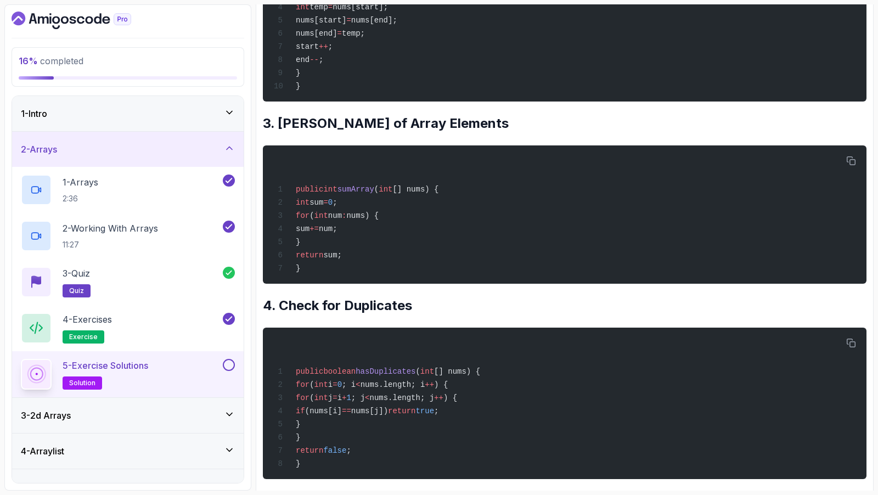
scroll to position [827, 0]
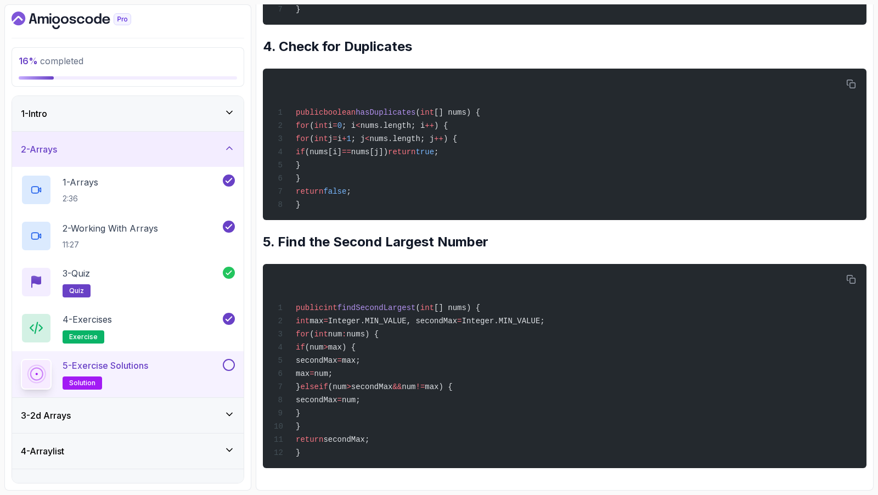
click at [229, 363] on button at bounding box center [229, 365] width 12 height 12
click at [105, 417] on div "3 - 2d Arrays" at bounding box center [128, 415] width 214 height 13
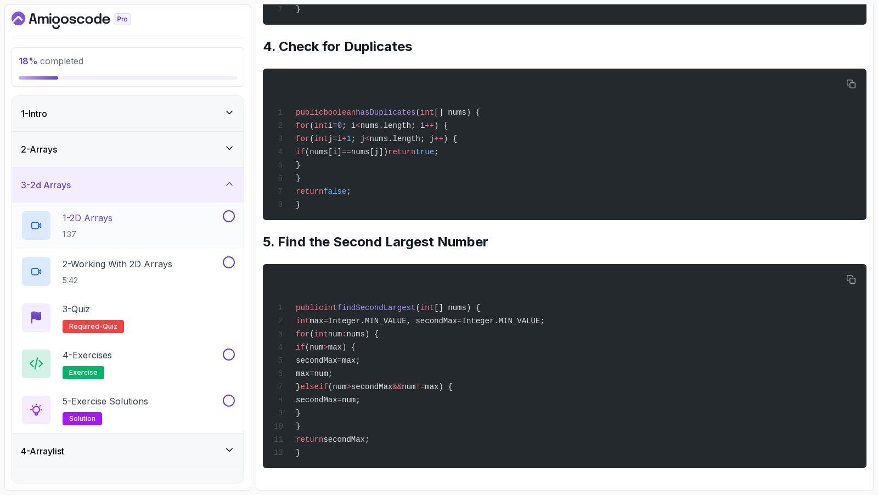
click at [127, 222] on div "1 - 2D Arrays 1:37" at bounding box center [121, 225] width 200 height 31
